Goal: Information Seeking & Learning: Learn about a topic

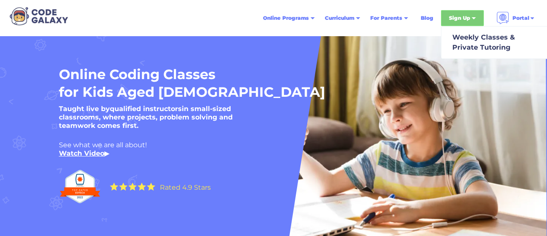
click at [458, 14] on div "Sign Up" at bounding box center [459, 18] width 21 height 8
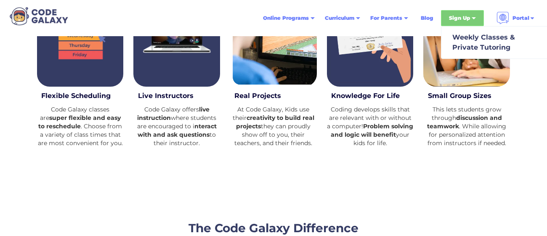
click at [476, 16] on div "Sign Up" at bounding box center [462, 18] width 43 height 16
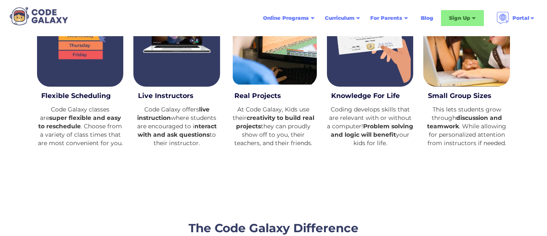
click at [427, 19] on link "Blog" at bounding box center [427, 18] width 23 height 15
click at [528, 15] on div "Portal" at bounding box center [520, 18] width 17 height 8
click at [526, 18] on div "Portal" at bounding box center [520, 18] width 17 height 8
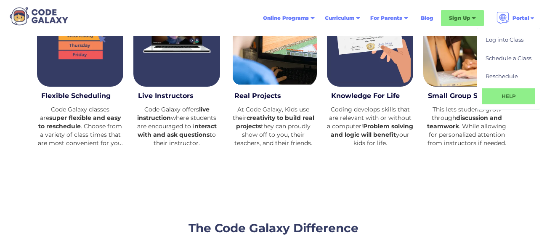
click at [535, 19] on div "Portal" at bounding box center [515, 17] width 49 height 19
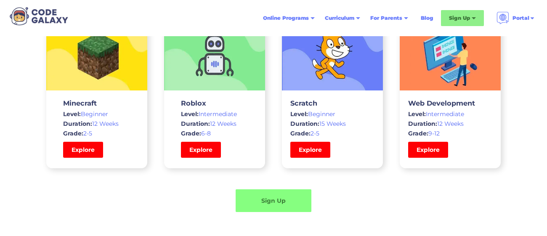
scroll to position [2244, 0]
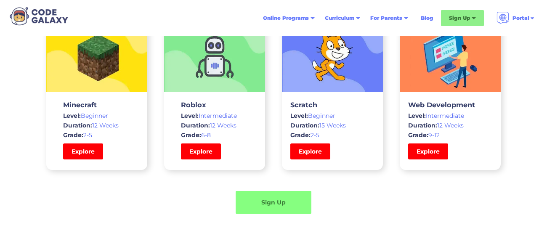
click at [67, 137] on span "Grade:" at bounding box center [73, 135] width 20 height 8
click at [82, 147] on link "Explore" at bounding box center [83, 151] width 42 height 17
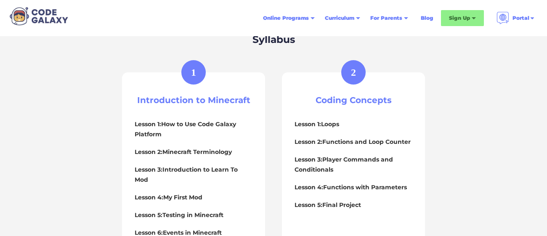
scroll to position [357, 0]
click at [174, 193] on h4 "Lesson 4: My First Mod" at bounding box center [194, 198] width 118 height 10
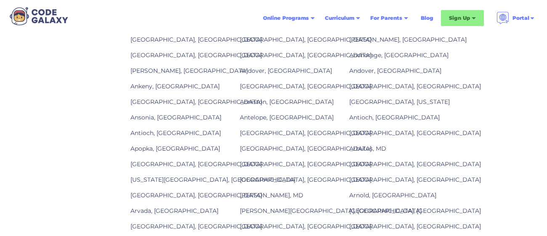
scroll to position [970, 0]
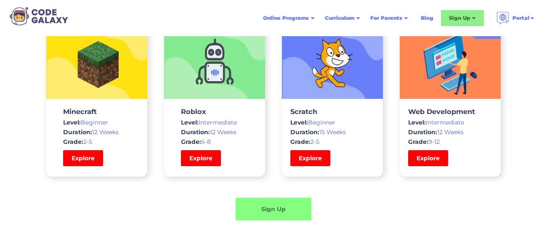
scroll to position [2188, 0]
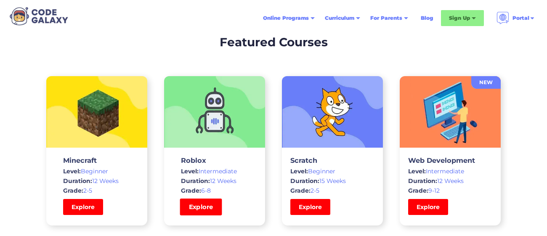
click at [210, 208] on link "Explore" at bounding box center [201, 207] width 42 height 17
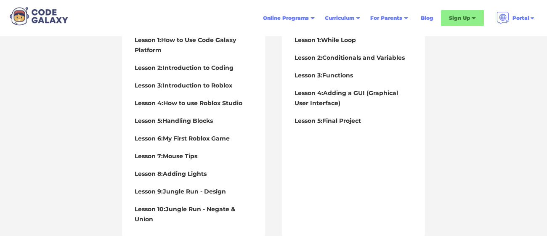
scroll to position [443, 0]
